Goal: Information Seeking & Learning: Check status

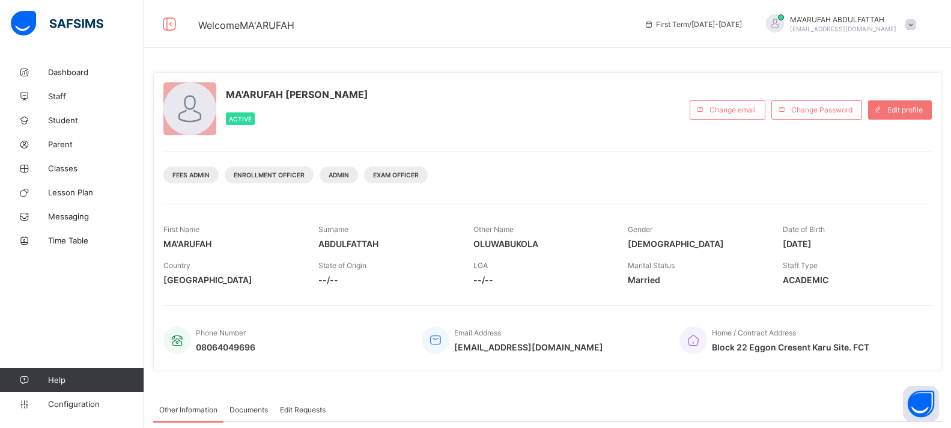
click at [916, 22] on span at bounding box center [910, 24] width 11 height 11
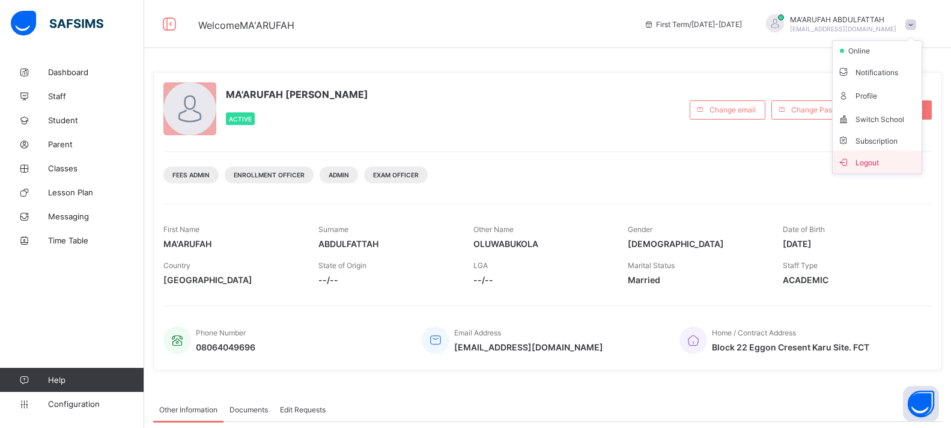
click at [886, 160] on span "Logout" at bounding box center [876, 162] width 79 height 14
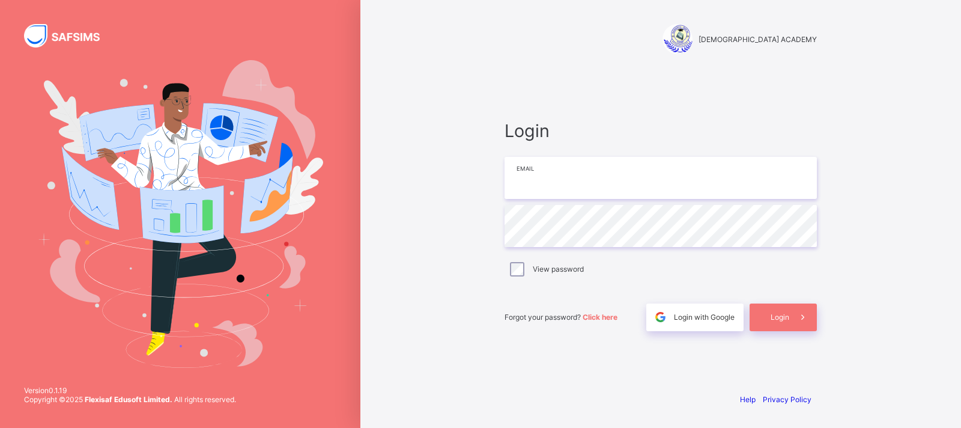
type input "**********"
click at [764, 311] on div "Login" at bounding box center [782, 317] width 67 height 28
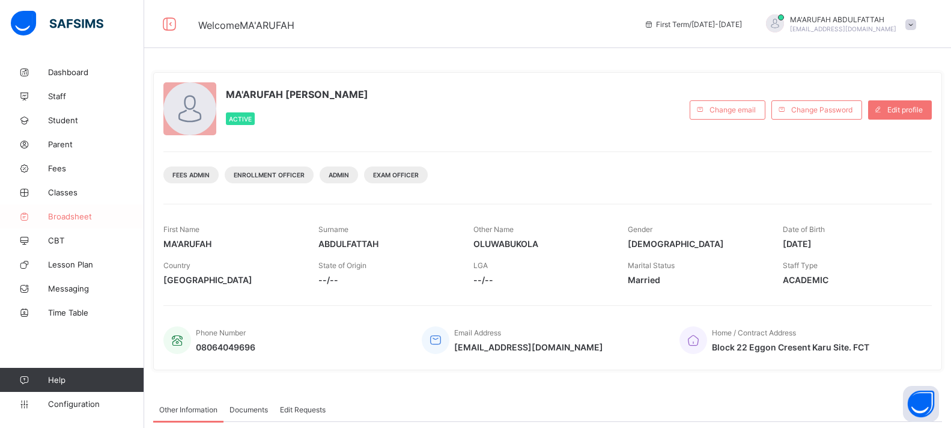
click at [74, 220] on span "Broadsheet" at bounding box center [96, 216] width 96 height 10
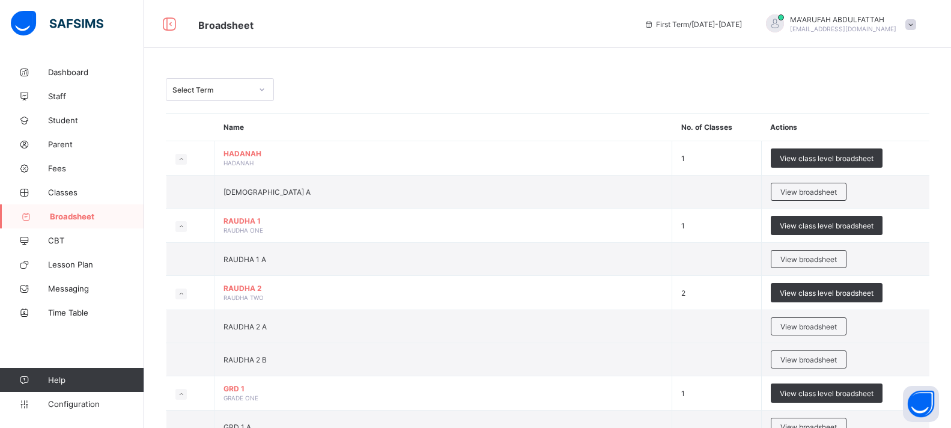
click at [233, 89] on div "Select Term" at bounding box center [211, 89] width 79 height 9
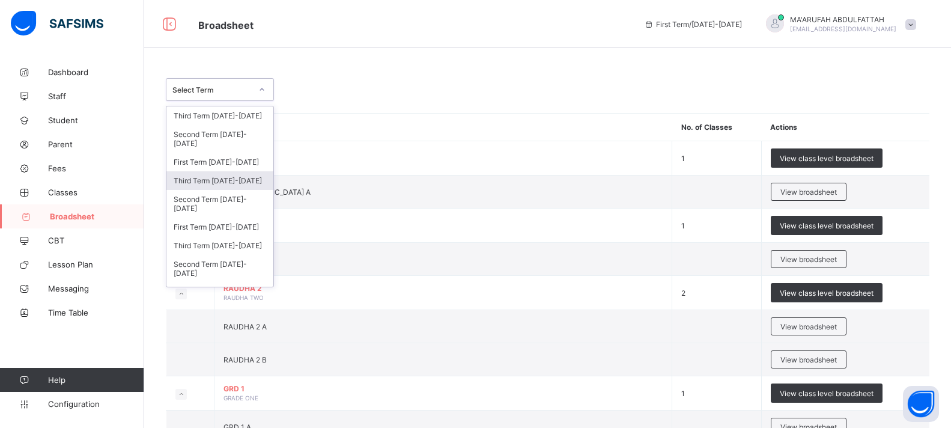
click at [213, 186] on div "Third Term 2024-2025" at bounding box center [219, 180] width 107 height 19
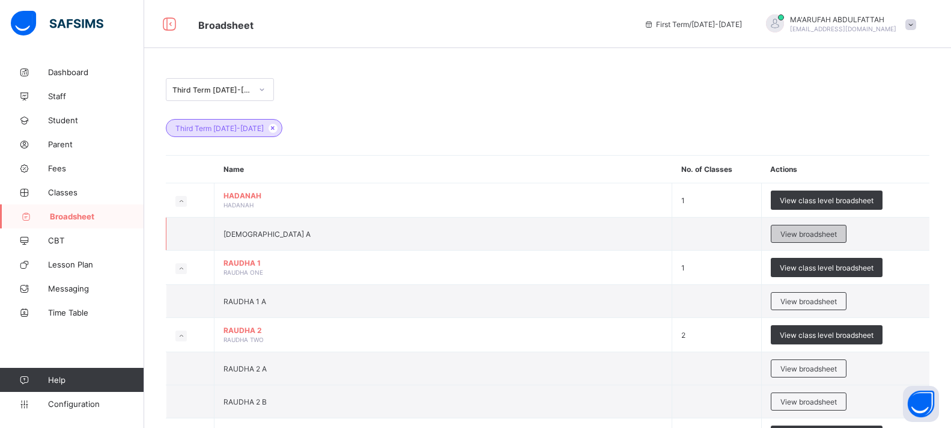
click at [779, 235] on div "View broadsheet" at bounding box center [809, 234] width 76 height 18
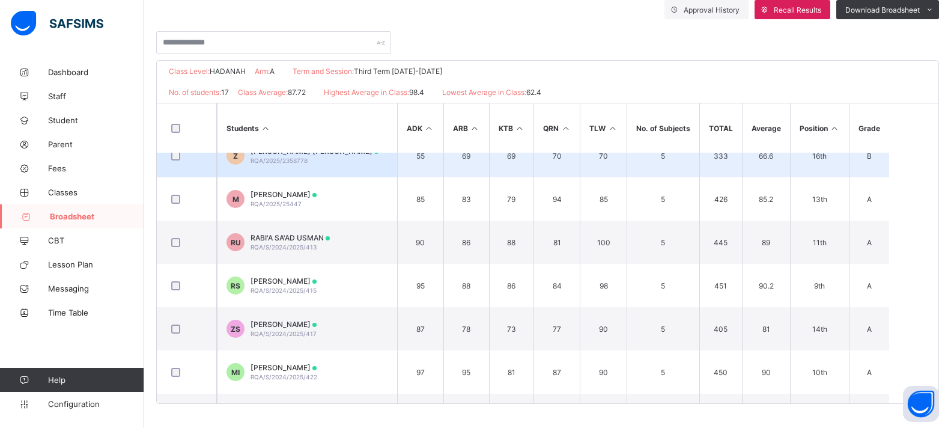
scroll to position [120, 0]
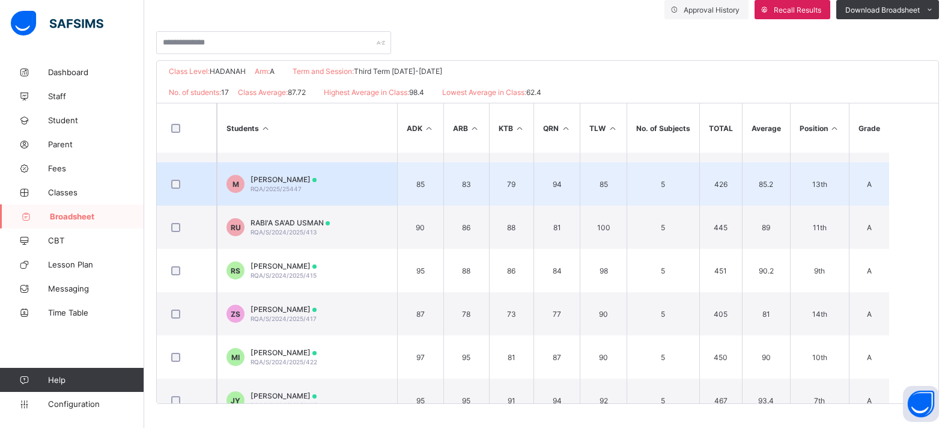
click at [316, 178] on span "MUHAMMAD KEFFI MUHAMMAD" at bounding box center [283, 179] width 66 height 9
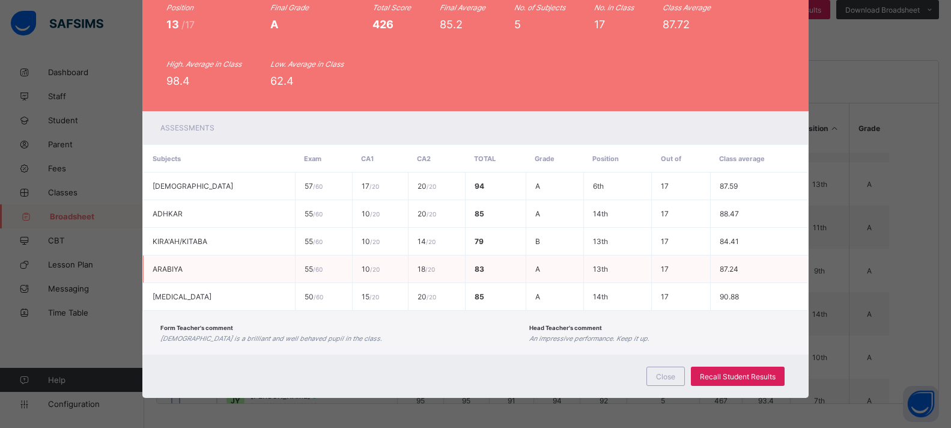
scroll to position [0, 0]
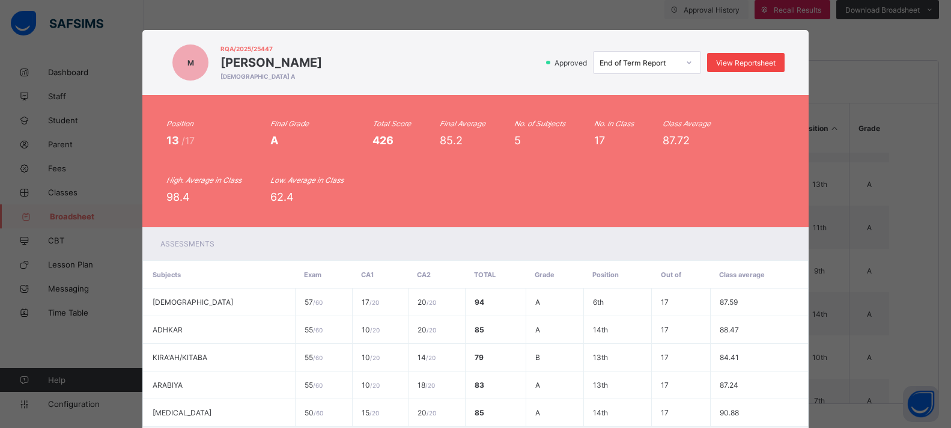
click at [728, 57] on div "View Reportsheet" at bounding box center [745, 62] width 77 height 19
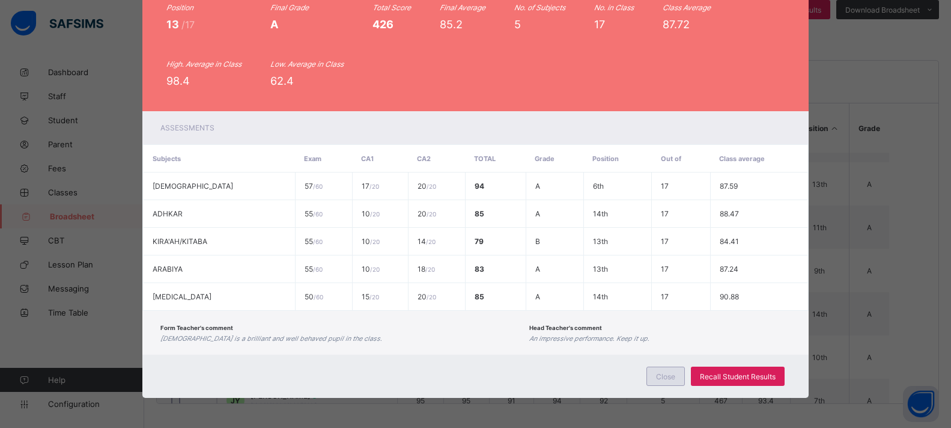
click at [665, 377] on span "Close" at bounding box center [665, 376] width 19 height 9
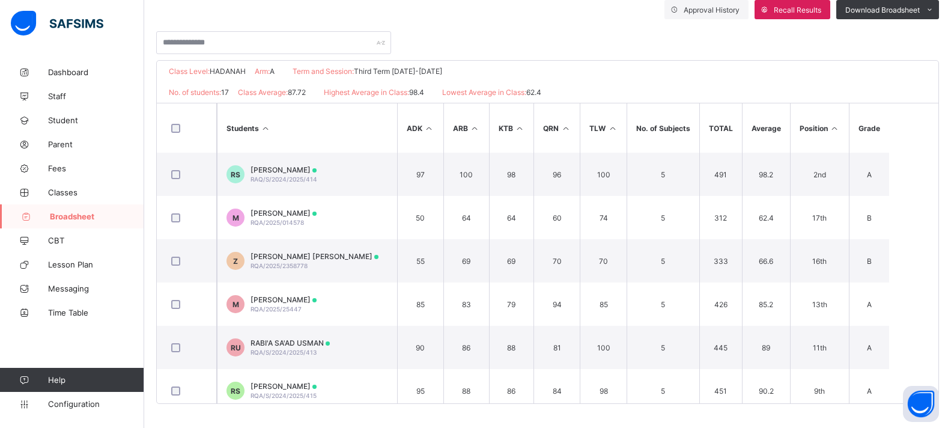
scroll to position [0, 0]
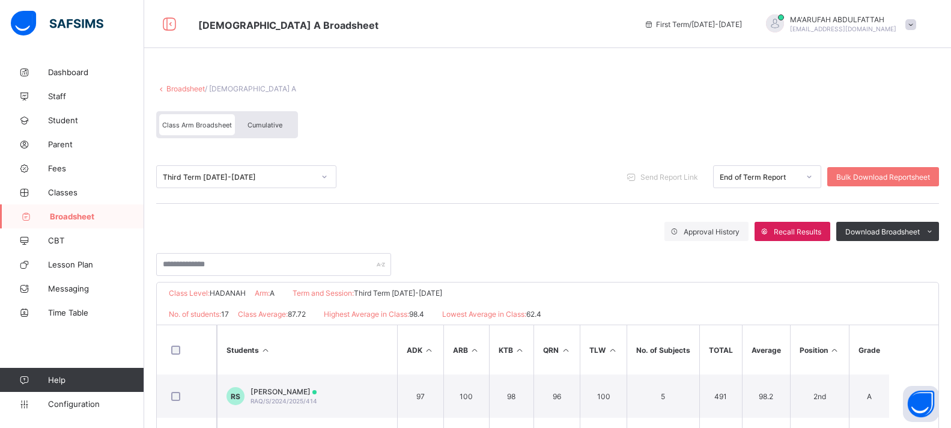
click at [188, 97] on div "Broadsheet / HADANAH A Class Arm Broadsheet Cumulative" at bounding box center [547, 111] width 783 height 78
click at [186, 88] on link "Broadsheet" at bounding box center [185, 88] width 38 height 9
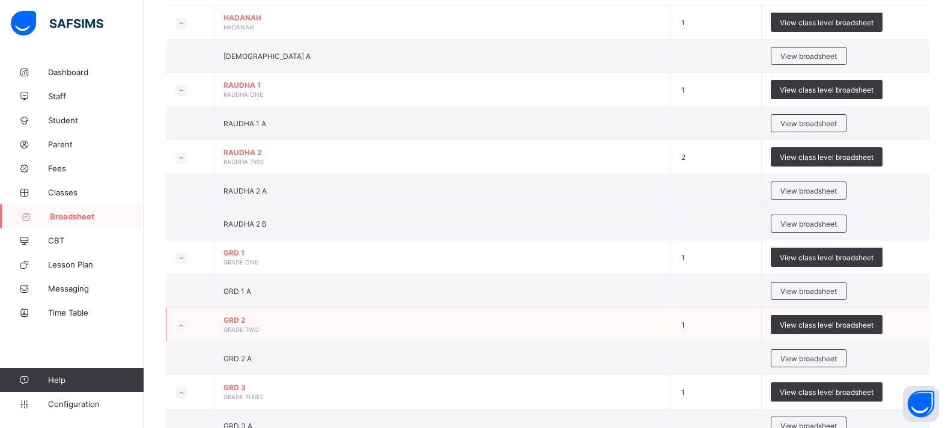
scroll to position [240, 0]
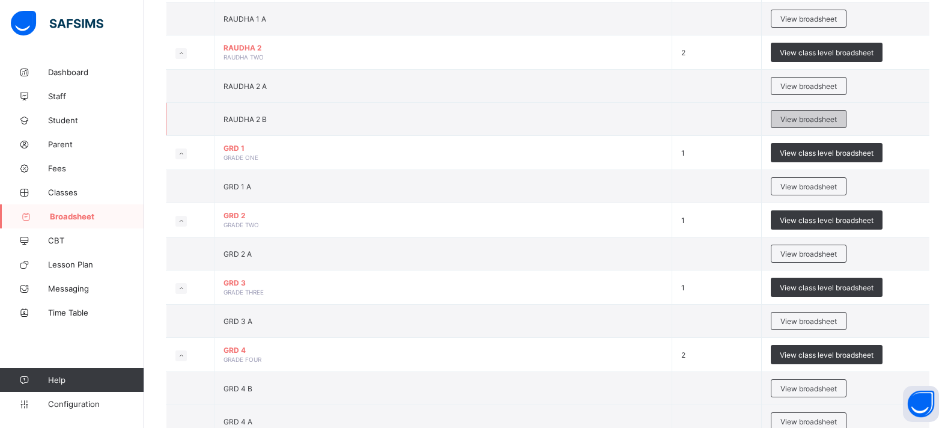
click at [796, 119] on span "View broadsheet" at bounding box center [808, 119] width 56 height 9
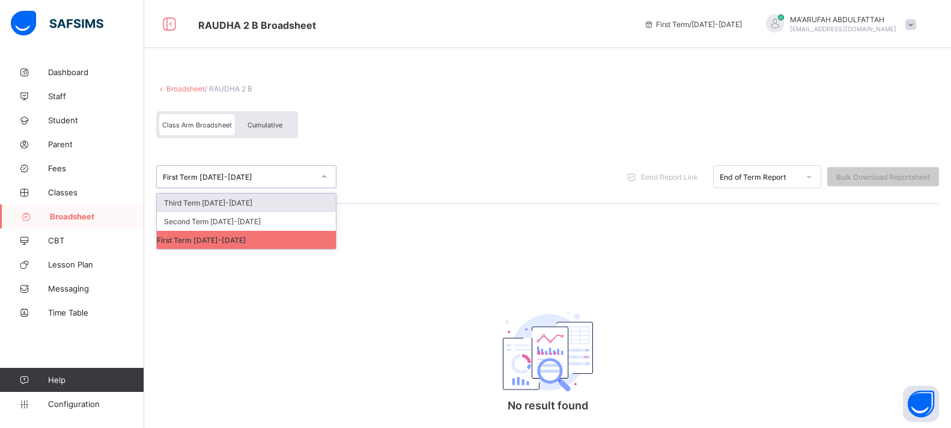
click at [207, 173] on div "First Term 2025-2026" at bounding box center [238, 176] width 151 height 9
click at [181, 83] on span at bounding box center [547, 78] width 783 height 12
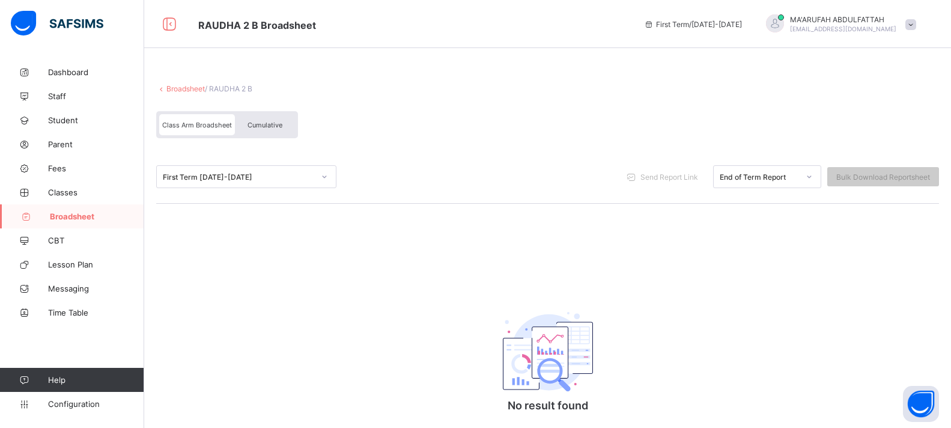
click at [186, 94] on div "Broadsheet / RAUDHA 2 B Class Arm Broadsheet Cumulative" at bounding box center [547, 111] width 783 height 78
click at [186, 88] on link "Broadsheet" at bounding box center [185, 88] width 38 height 9
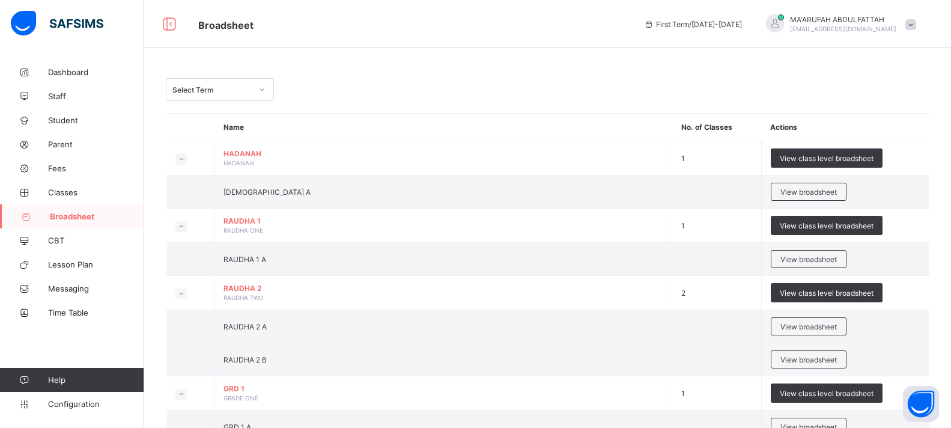
click at [211, 86] on div "Select Term" at bounding box center [211, 89] width 79 height 9
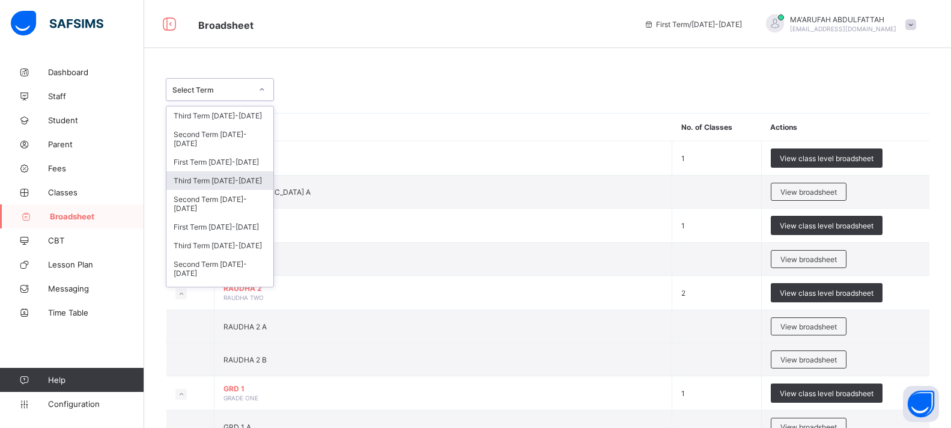
click at [231, 180] on div "Third Term 2024-2025" at bounding box center [219, 180] width 107 height 19
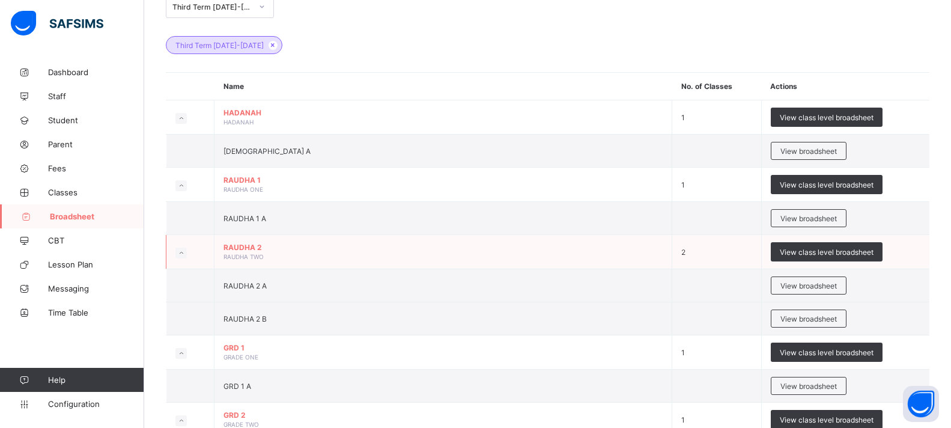
scroll to position [300, 0]
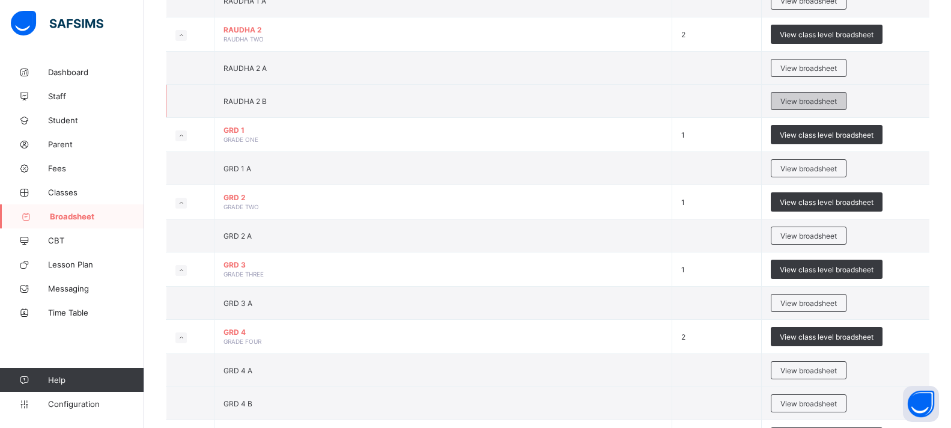
click at [814, 97] on span "View broadsheet" at bounding box center [808, 101] width 56 height 9
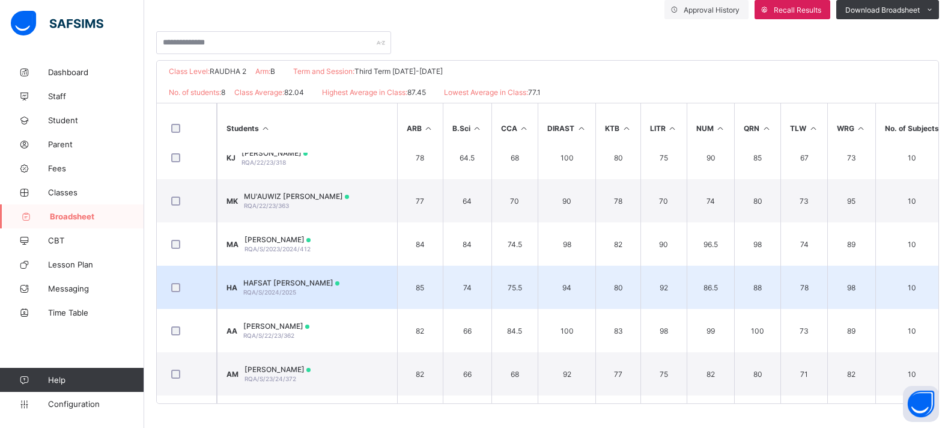
scroll to position [100, 0]
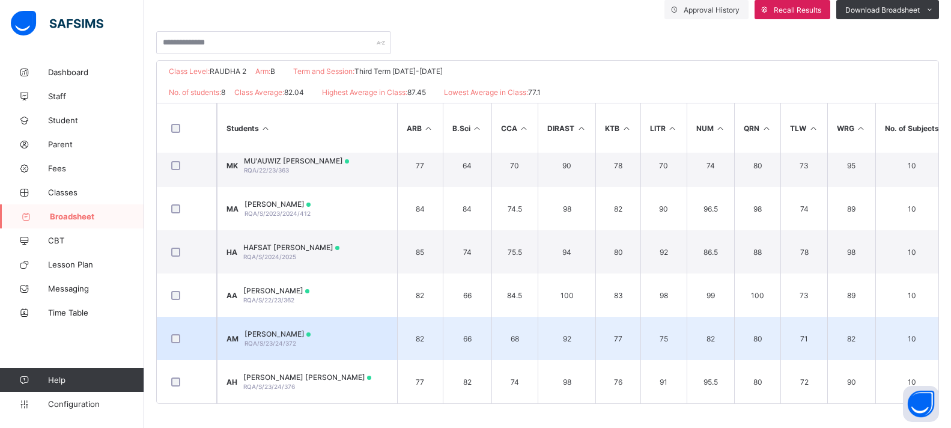
click at [310, 329] on span "[PERSON_NAME]" at bounding box center [277, 333] width 66 height 9
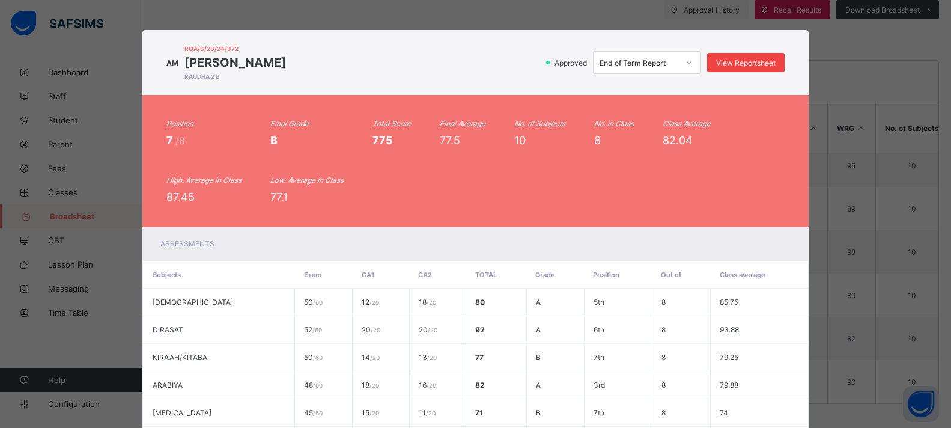
click at [734, 64] on span "View Reportsheet" at bounding box center [745, 62] width 59 height 9
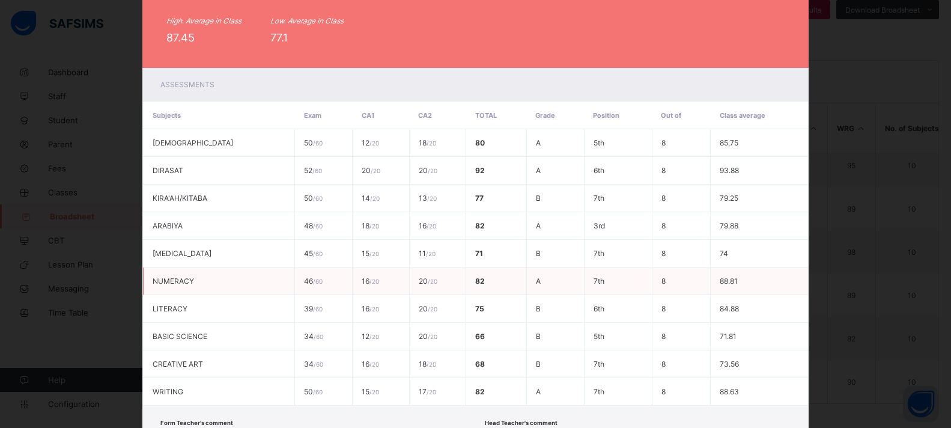
scroll to position [262, 0]
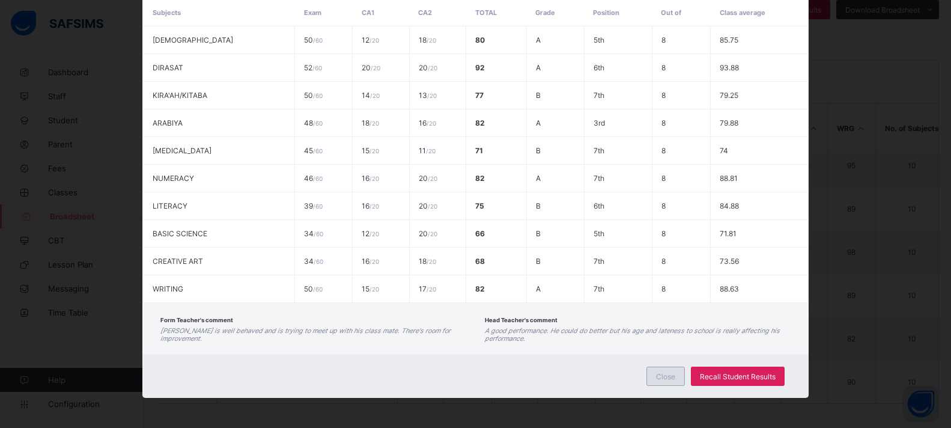
click at [672, 381] on div "Close" at bounding box center [665, 375] width 38 height 19
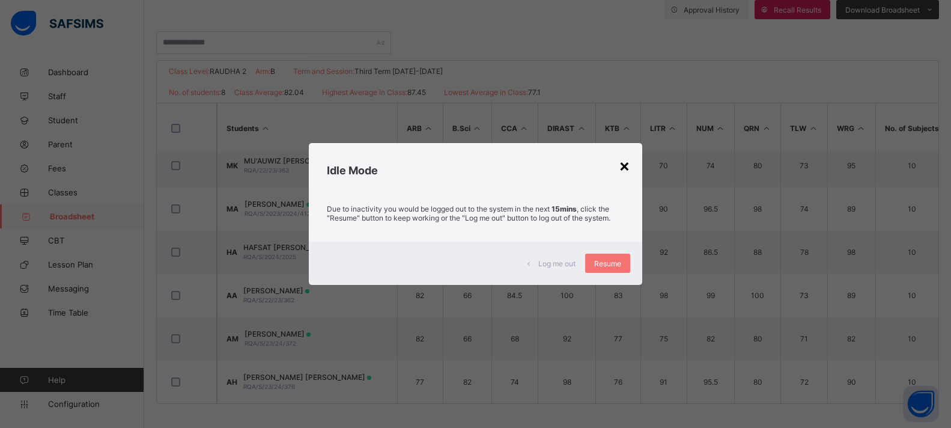
click at [623, 166] on div "×" at bounding box center [624, 165] width 11 height 20
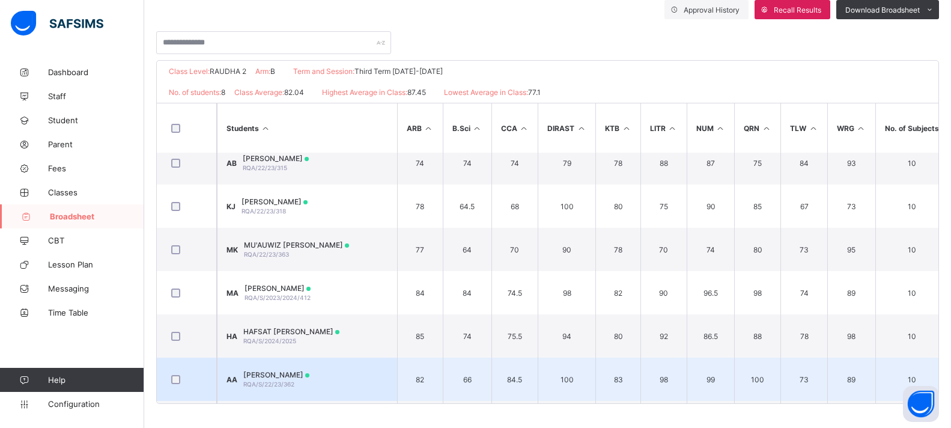
scroll to position [0, 0]
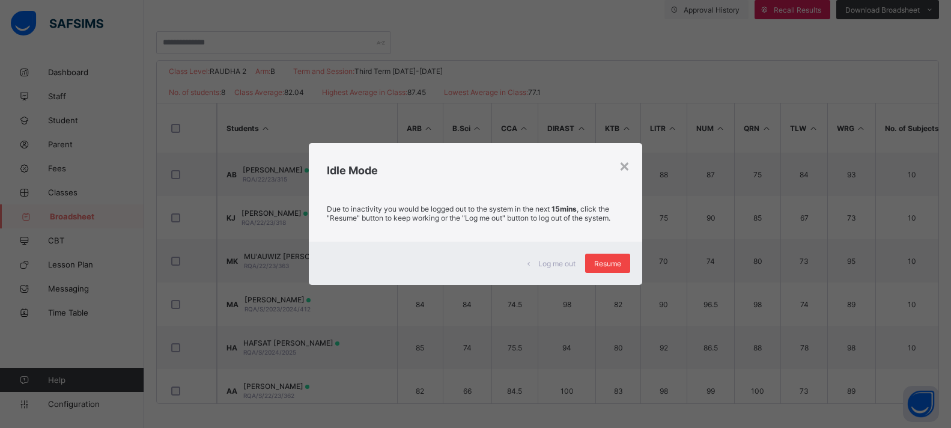
click at [600, 262] on span "Resume" at bounding box center [607, 263] width 27 height 9
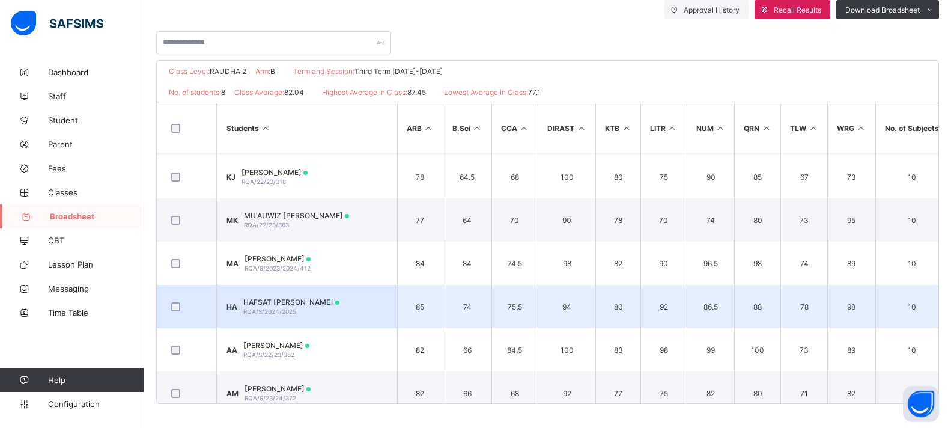
scroll to position [100, 0]
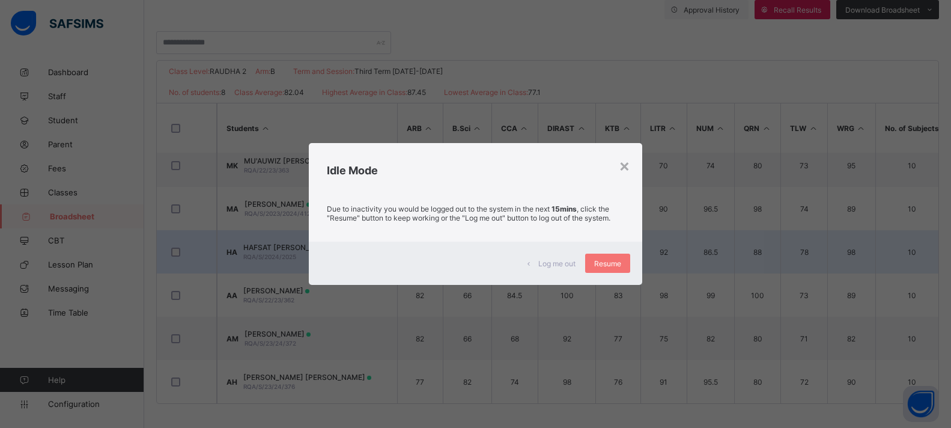
click at [615, 262] on span "Resume" at bounding box center [607, 263] width 27 height 9
click at [598, 266] on span "Resume" at bounding box center [607, 263] width 27 height 9
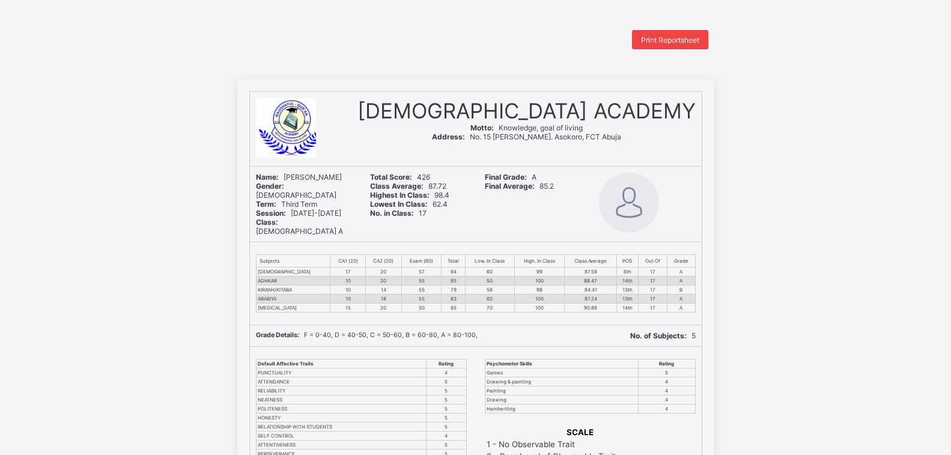
click at [680, 36] on span "Print Reportsheet" at bounding box center [670, 39] width 58 height 9
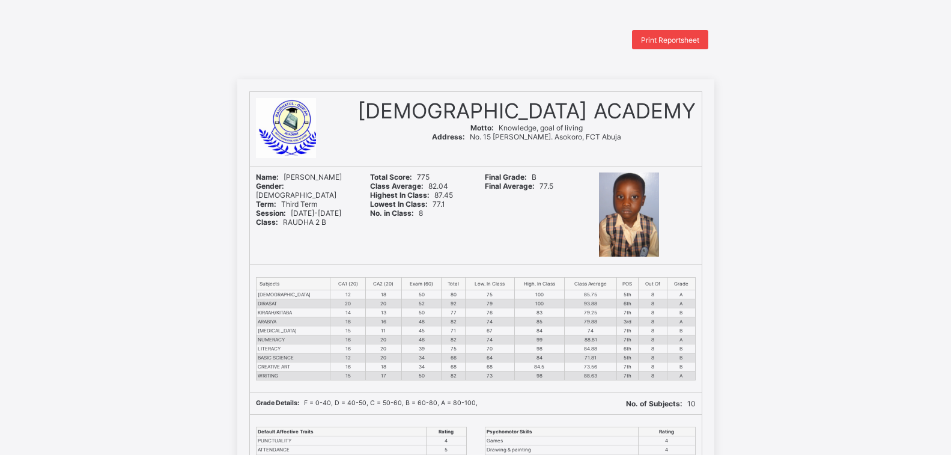
click at [681, 39] on span "Print Reportsheet" at bounding box center [670, 39] width 58 height 9
